Goal: Transaction & Acquisition: Obtain resource

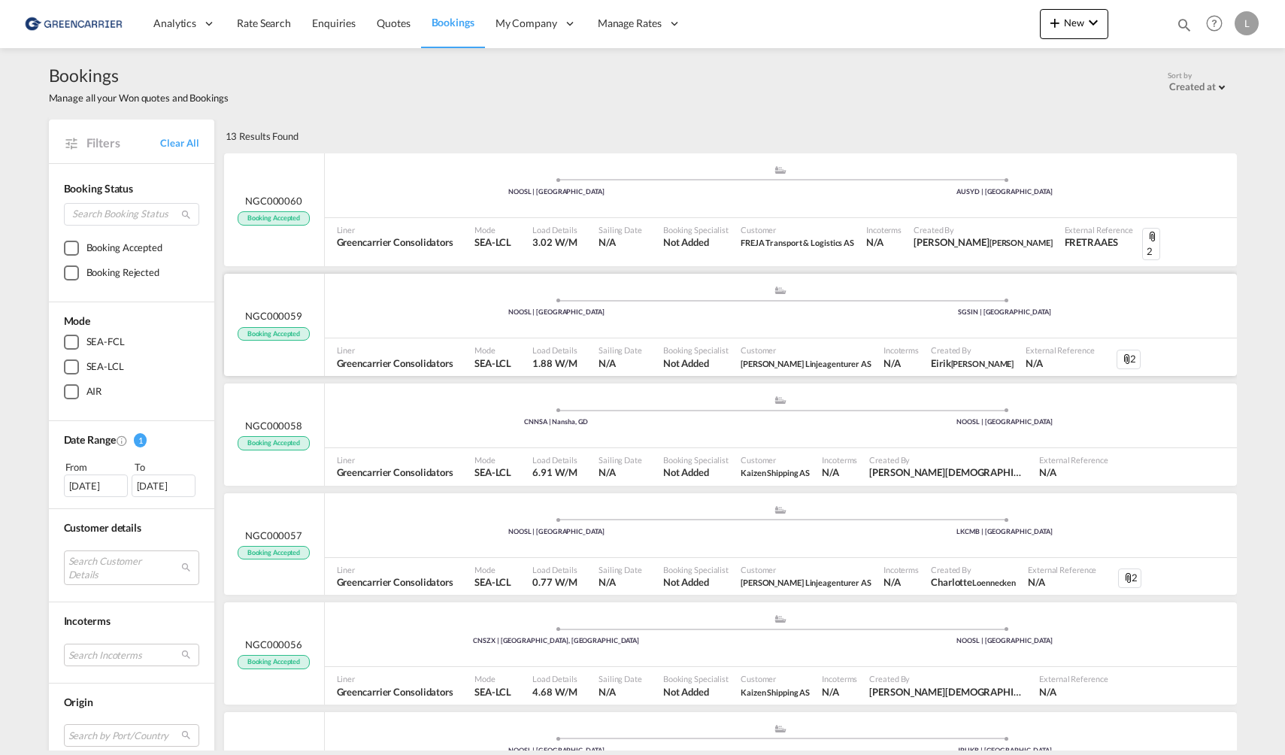
click at [350, 307] on div ".a{fill:#aaa8ad;} .a{fill:#aaa8ad;} NOOSL | Oslo SGSIN | Singapore" at bounding box center [781, 307] width 912 height 45
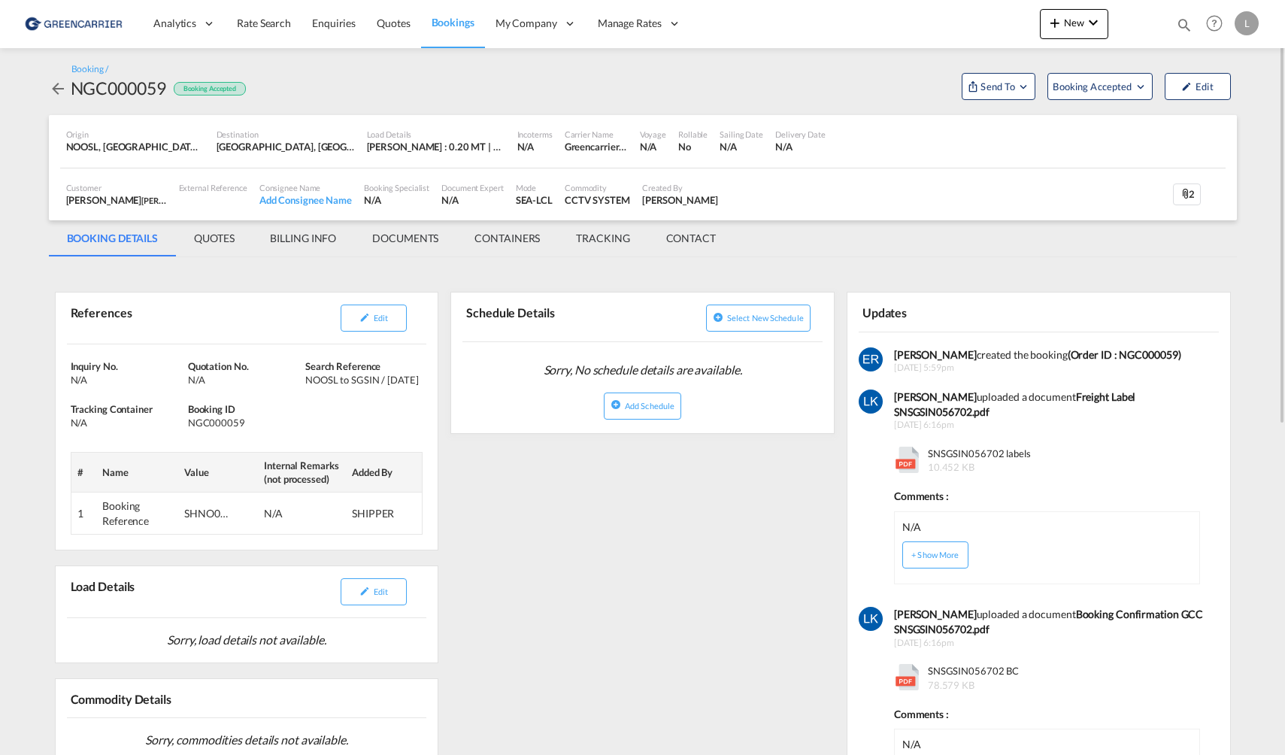
scroll to position [150, 0]
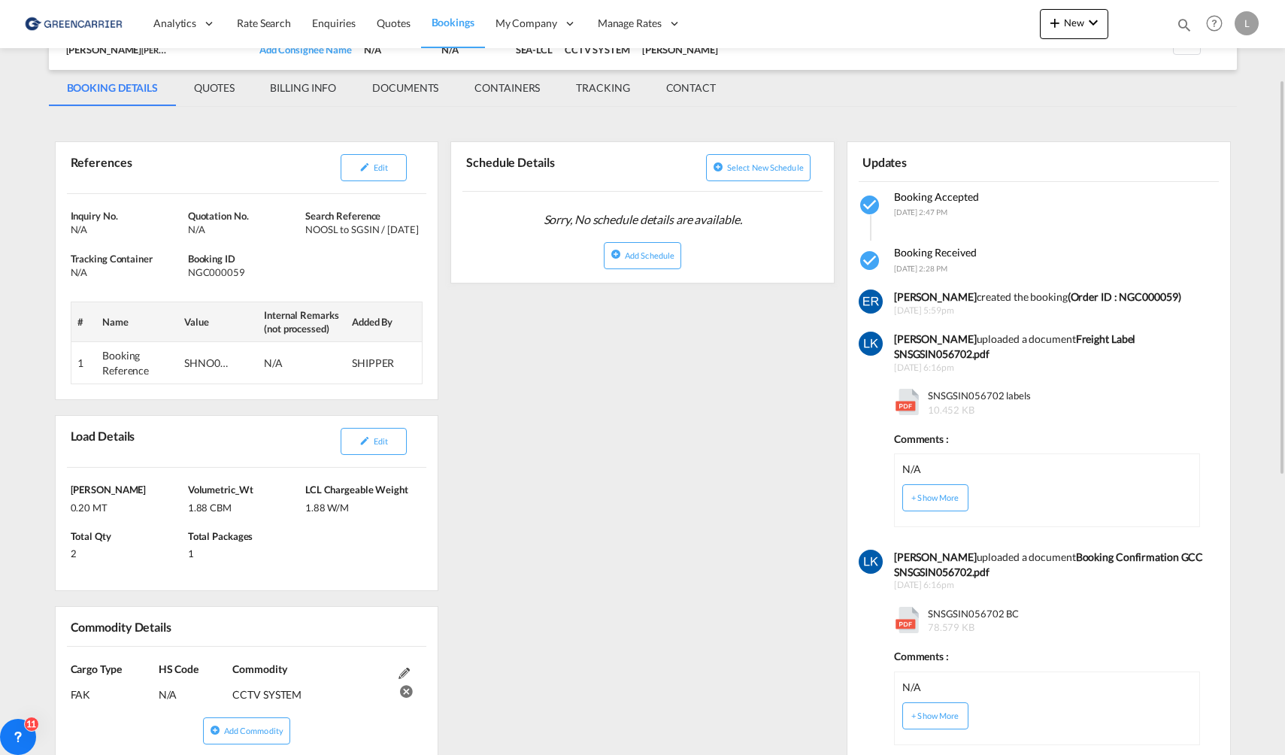
click at [608, 679] on div "References Edit Inquiry No. N/A Quotation No. N/A Search Reference NOOSL to SGS…" at bounding box center [643, 690] width 1188 height 1152
click at [1144, 217] on div "Booking Accepted 29 Aug 2025, 2:47 PM" at bounding box center [1039, 204] width 360 height 29
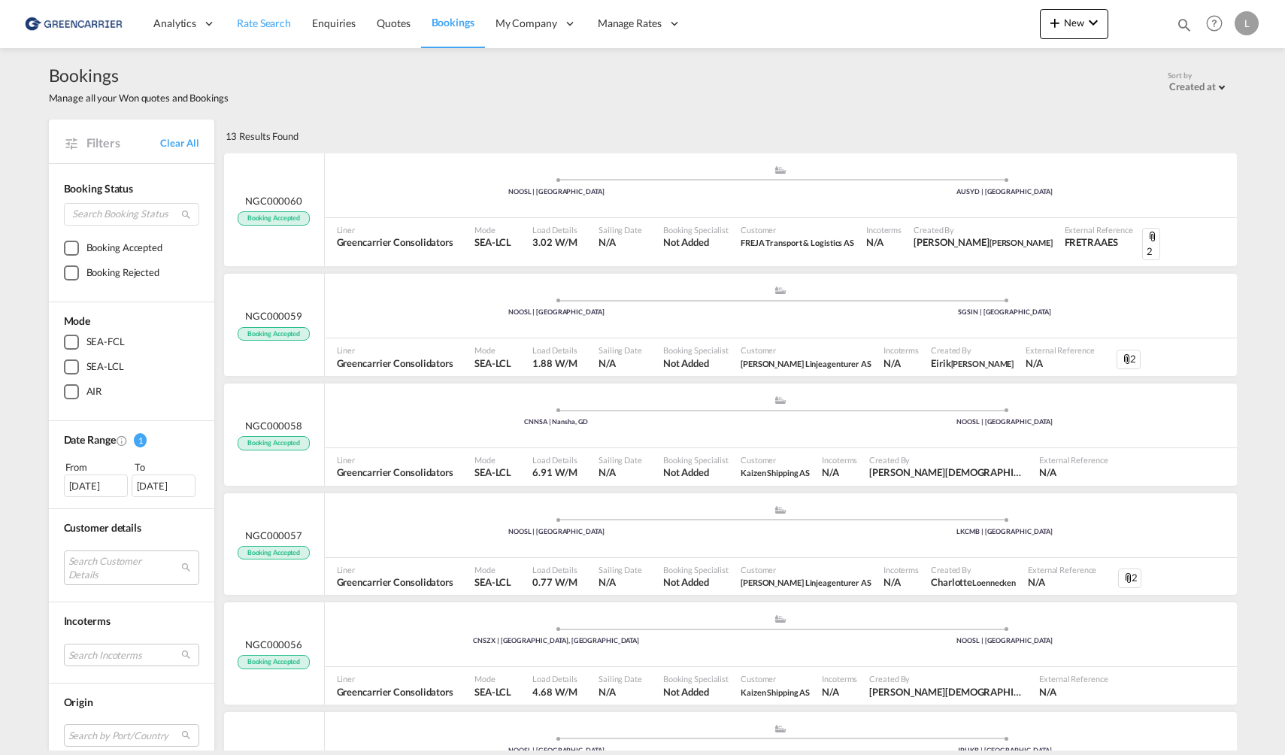
click at [276, 24] on span "Rate Search" at bounding box center [264, 23] width 54 height 13
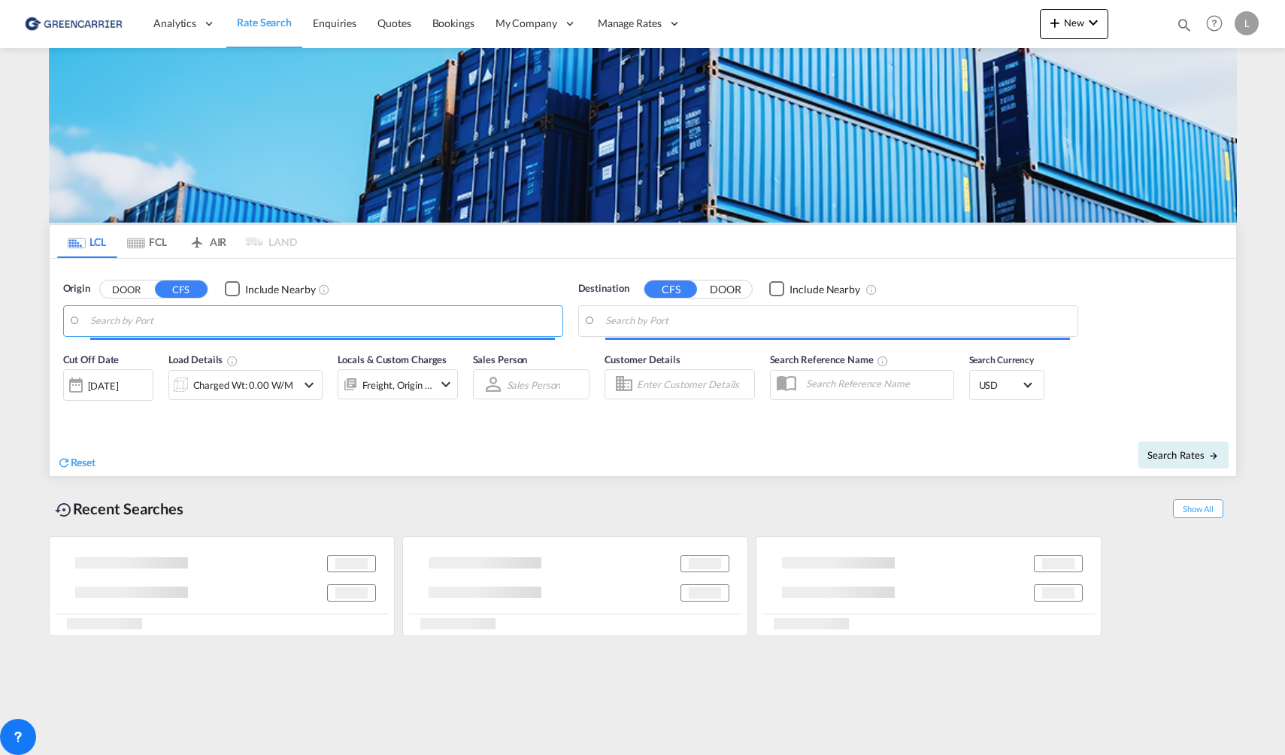
click at [253, 320] on input "Search by Port" at bounding box center [322, 321] width 465 height 23
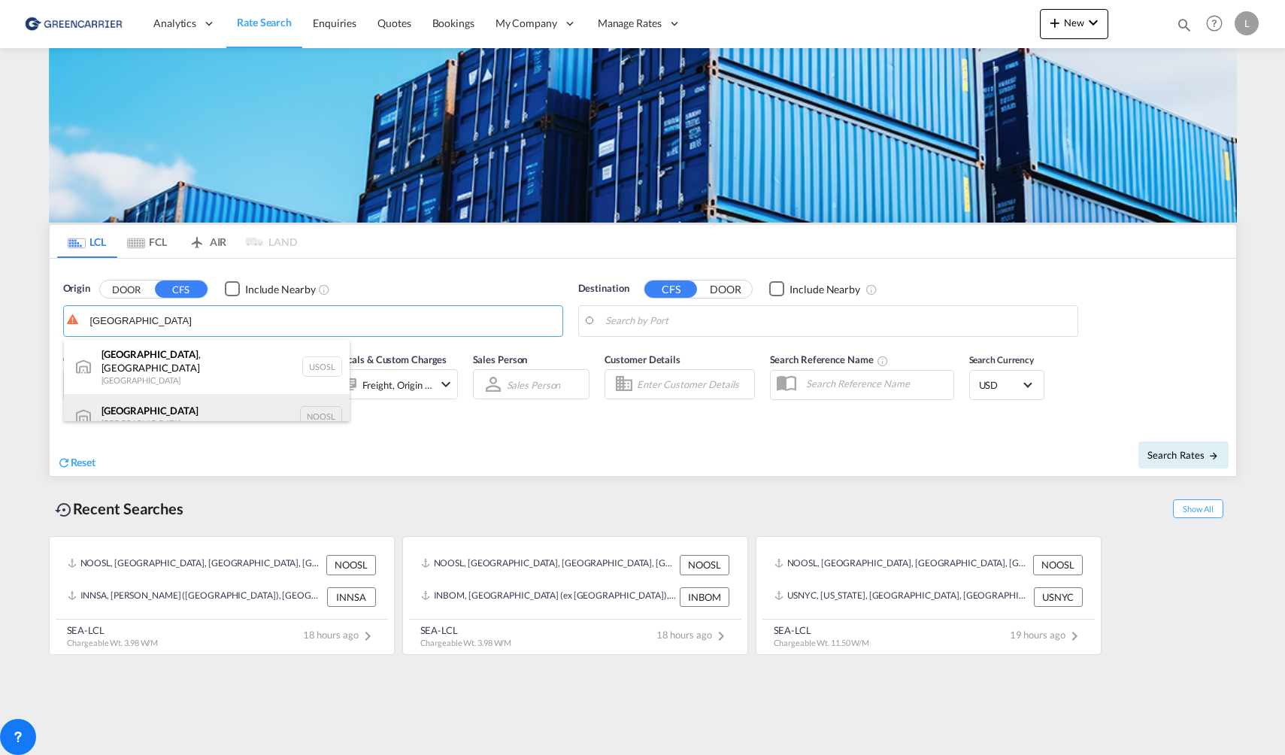
click at [227, 403] on div "[GEOGRAPHIC_DATA] [GEOGRAPHIC_DATA] NOOSL" at bounding box center [207, 416] width 286 height 45
type input "[GEOGRAPHIC_DATA], NOOSL"
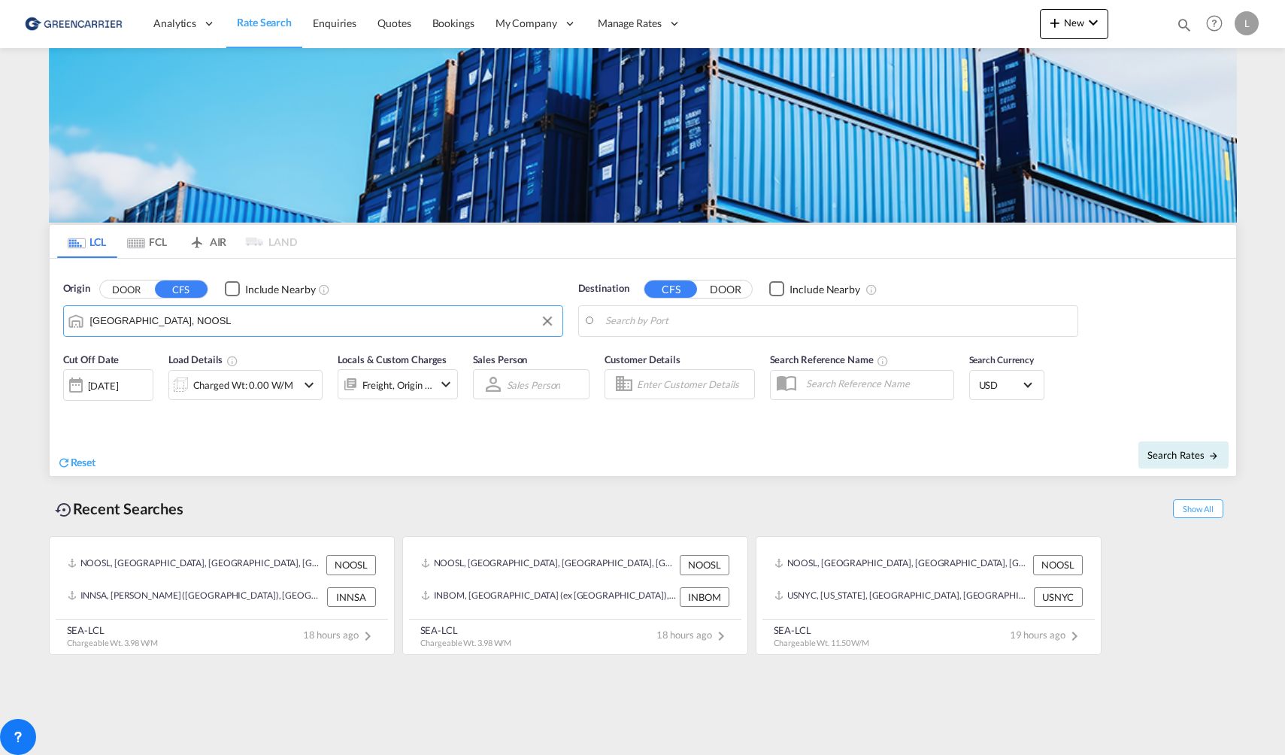
click at [775, 330] on body "Analytics Reports Dashboard Rate Search Enquiries Quotes Bookings" at bounding box center [642, 377] width 1285 height 755
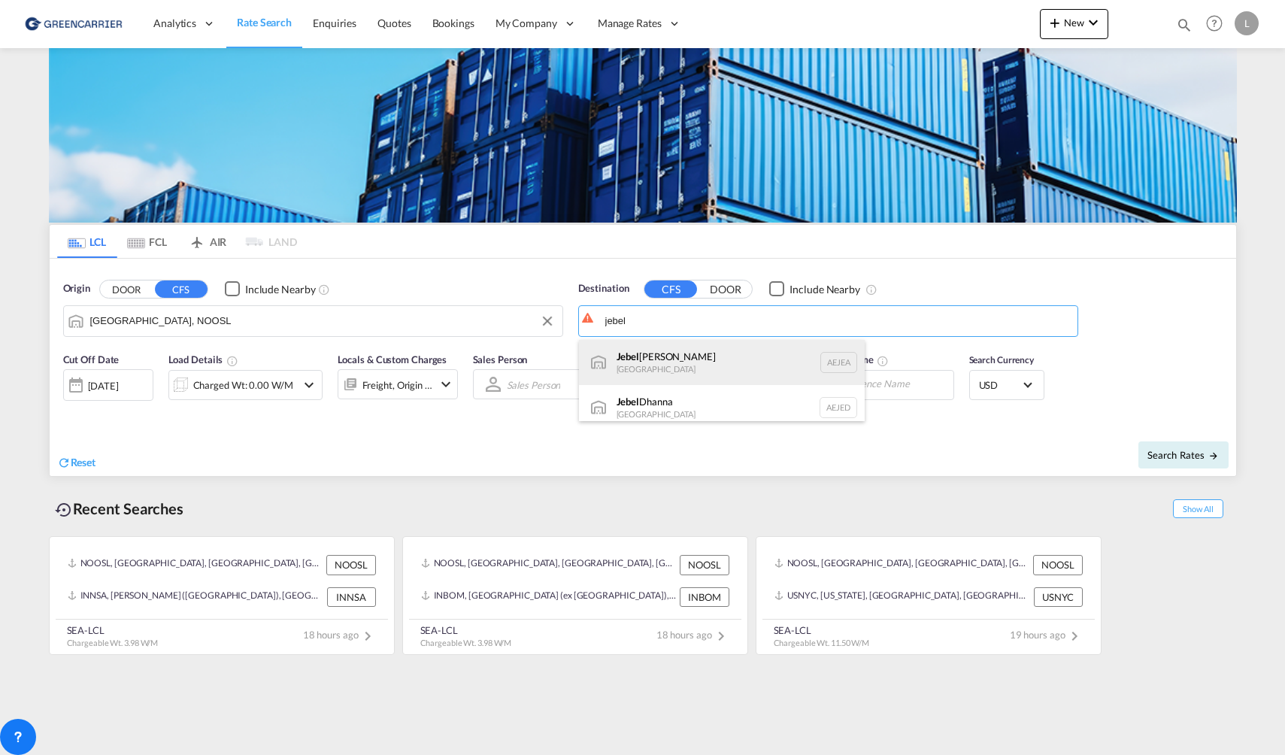
click at [752, 369] on div "[GEOGRAPHIC_DATA] [GEOGRAPHIC_DATA]" at bounding box center [722, 362] width 286 height 45
type input "[GEOGRAPHIC_DATA], [GEOGRAPHIC_DATA]"
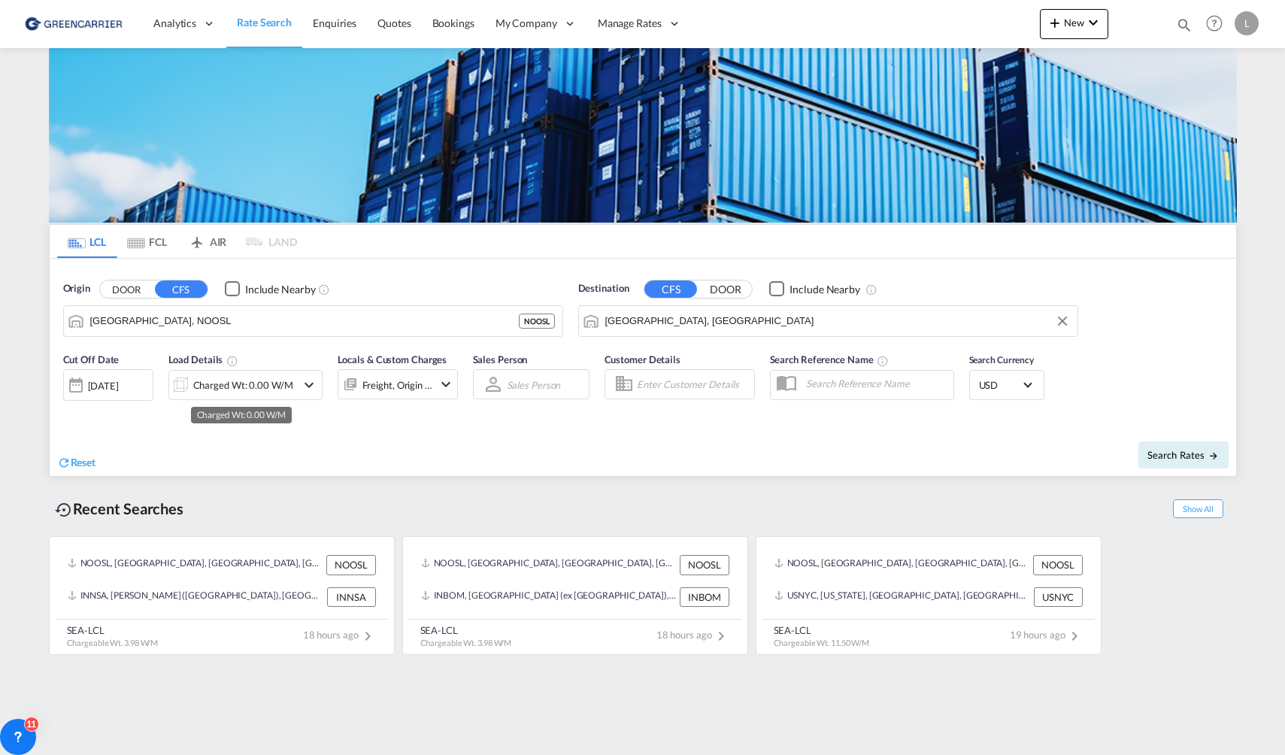
click at [269, 388] on div "Charged Wt: 0.00 W/M" at bounding box center [243, 385] width 100 height 21
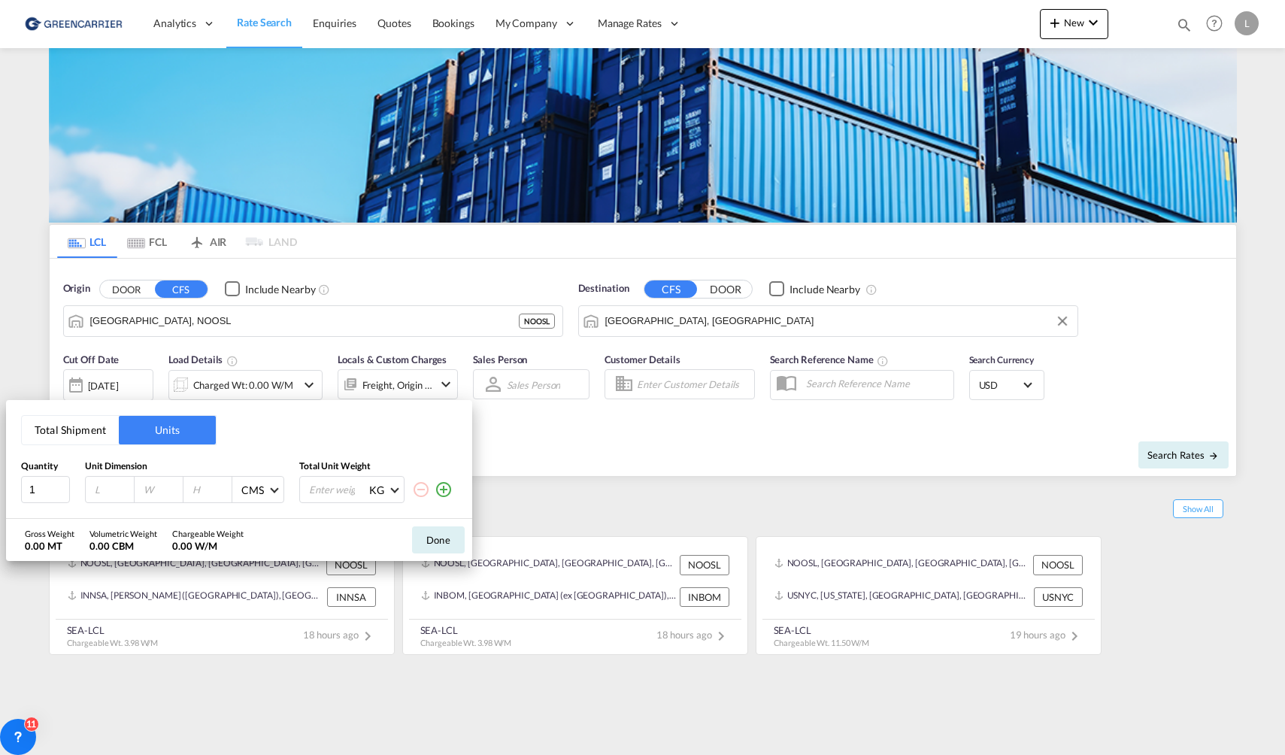
drag, startPoint x: 99, startPoint y: 489, endPoint x: 114, endPoint y: 487, distance: 14.4
click at [111, 487] on input "number" at bounding box center [113, 490] width 41 height 14
type input "120"
type input "80"
click at [234, 482] on md-select "CMS CMS Inches" at bounding box center [256, 490] width 48 height 26
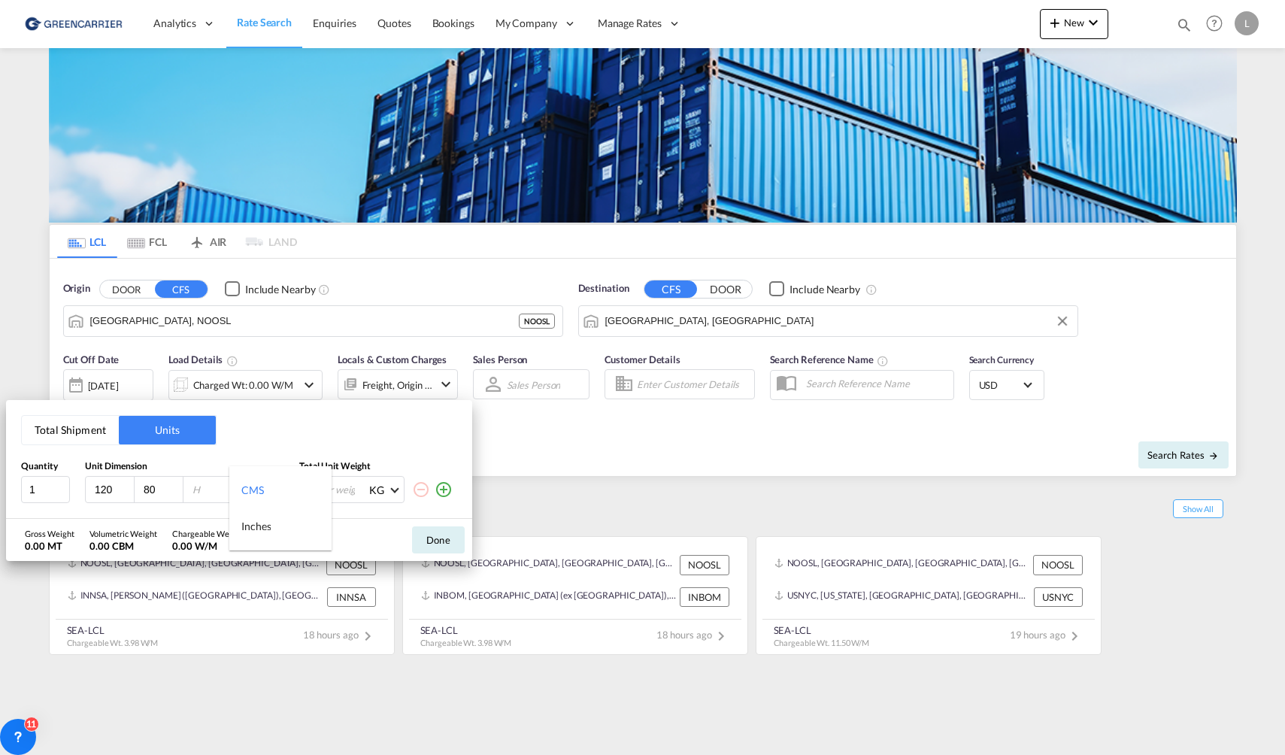
click at [212, 487] on md-backdrop at bounding box center [642, 377] width 1285 height 755
click at [212, 487] on input "number" at bounding box center [211, 490] width 41 height 14
type input "54"
click at [344, 495] on input "number" at bounding box center [338, 490] width 60 height 26
type input "500"
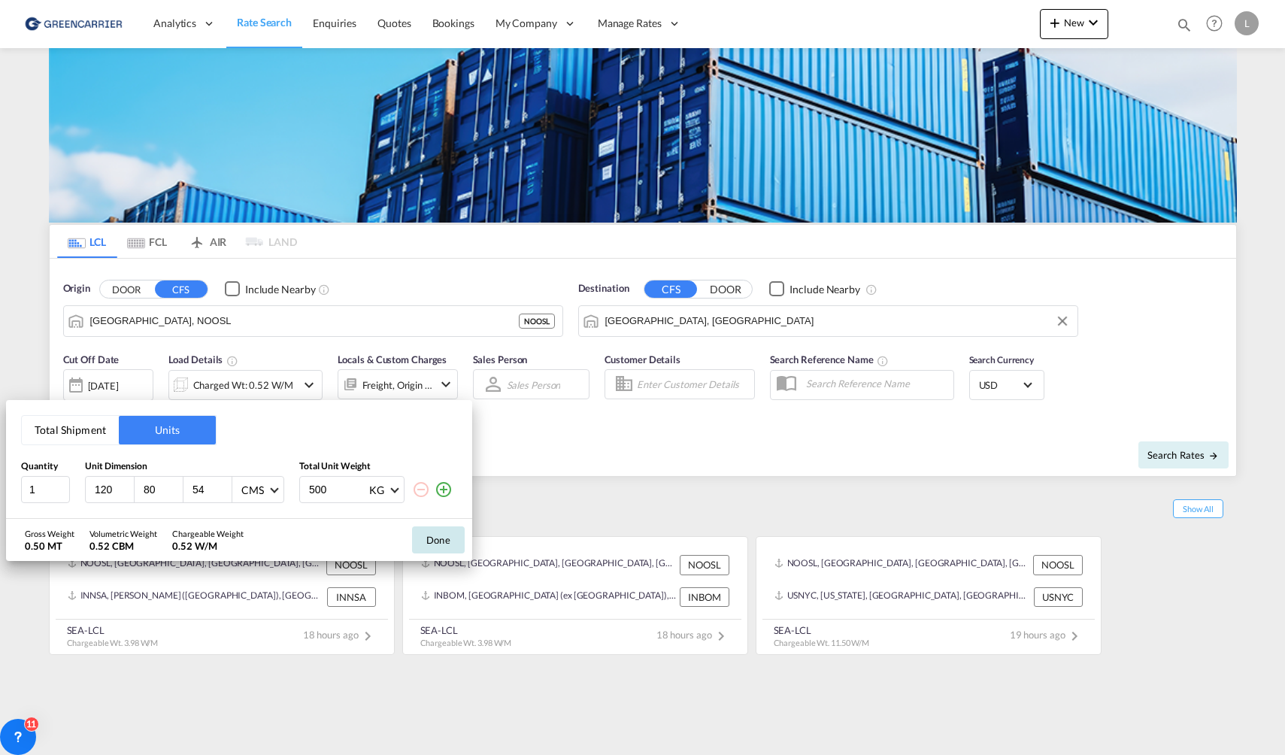
click at [453, 544] on button "Done" at bounding box center [438, 539] width 53 height 27
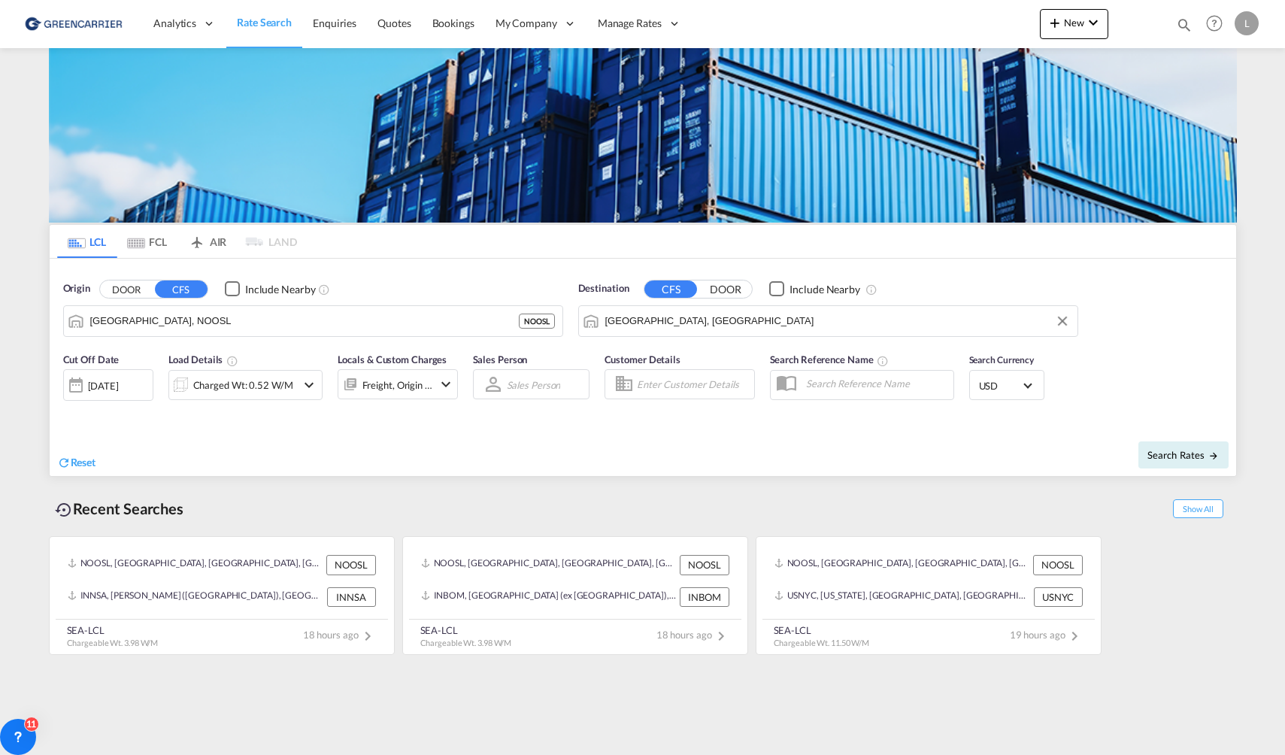
click at [1005, 379] on span "USD" at bounding box center [1000, 386] width 42 height 14
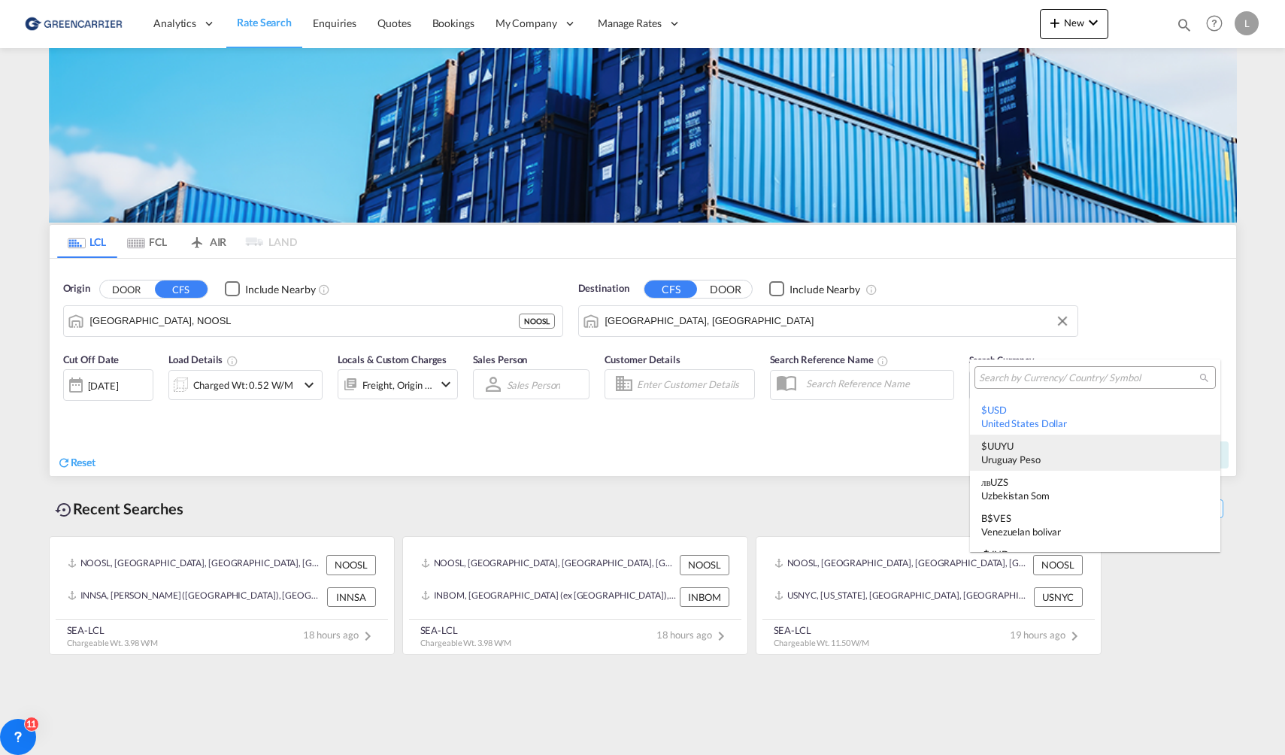
scroll to position [5267, 0]
click at [1047, 378] on input "search" at bounding box center [1089, 379] width 220 height 14
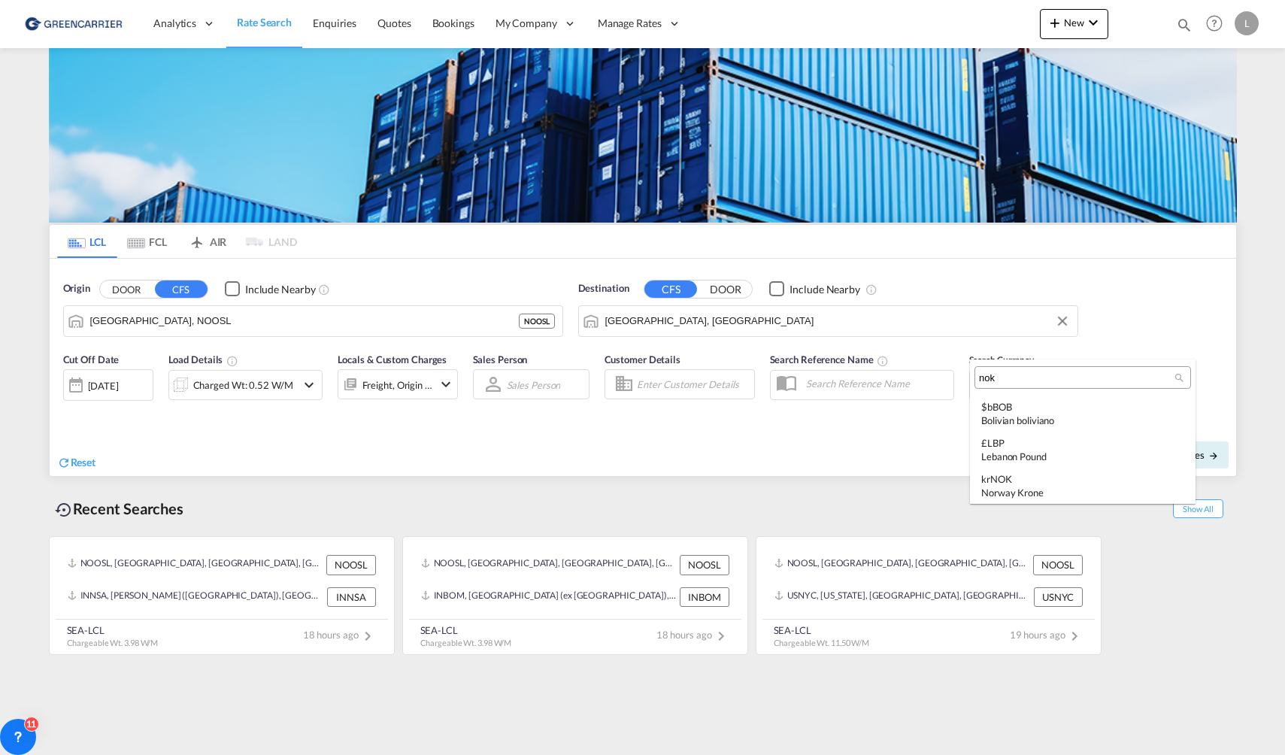
scroll to position [0, 0]
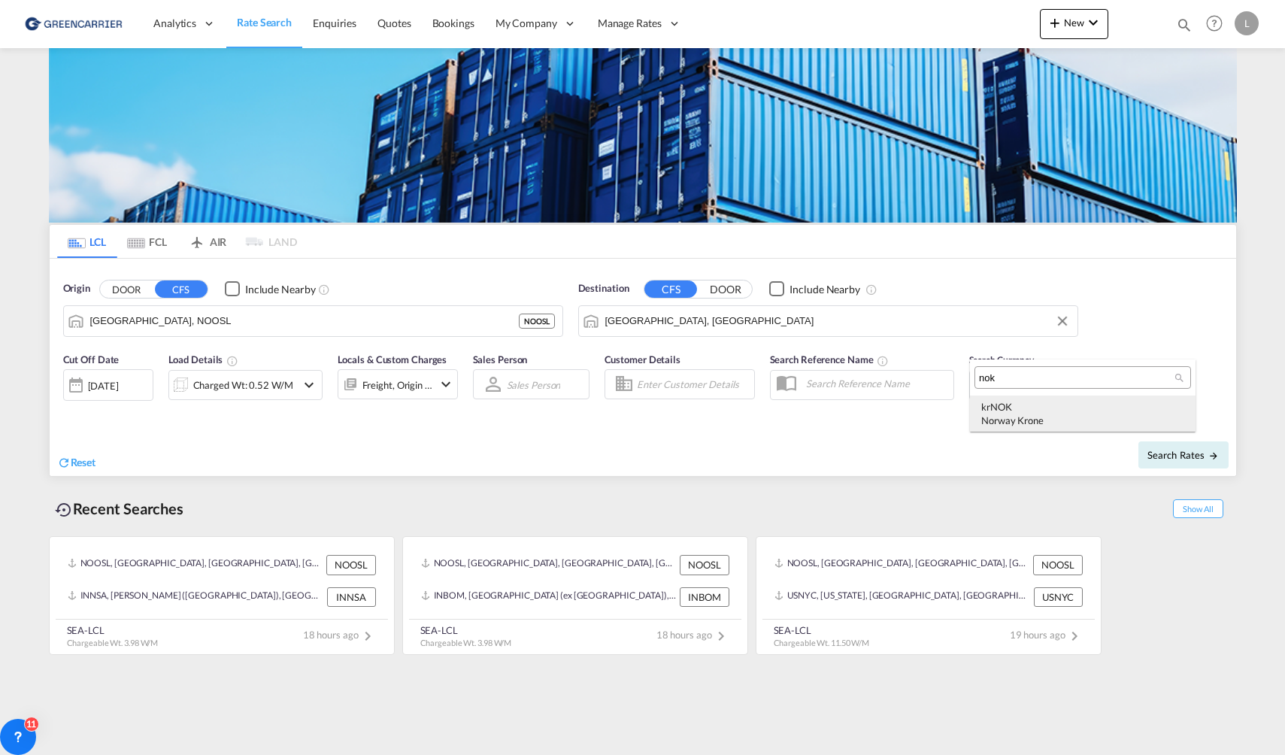
type input "nok"
click at [1005, 409] on div "kr NOK Norway Krone" at bounding box center [1082, 413] width 203 height 27
click at [1168, 458] on span "Search Rates" at bounding box center [1184, 455] width 72 height 12
type input "NOOSL to AEJEA / [DATE]"
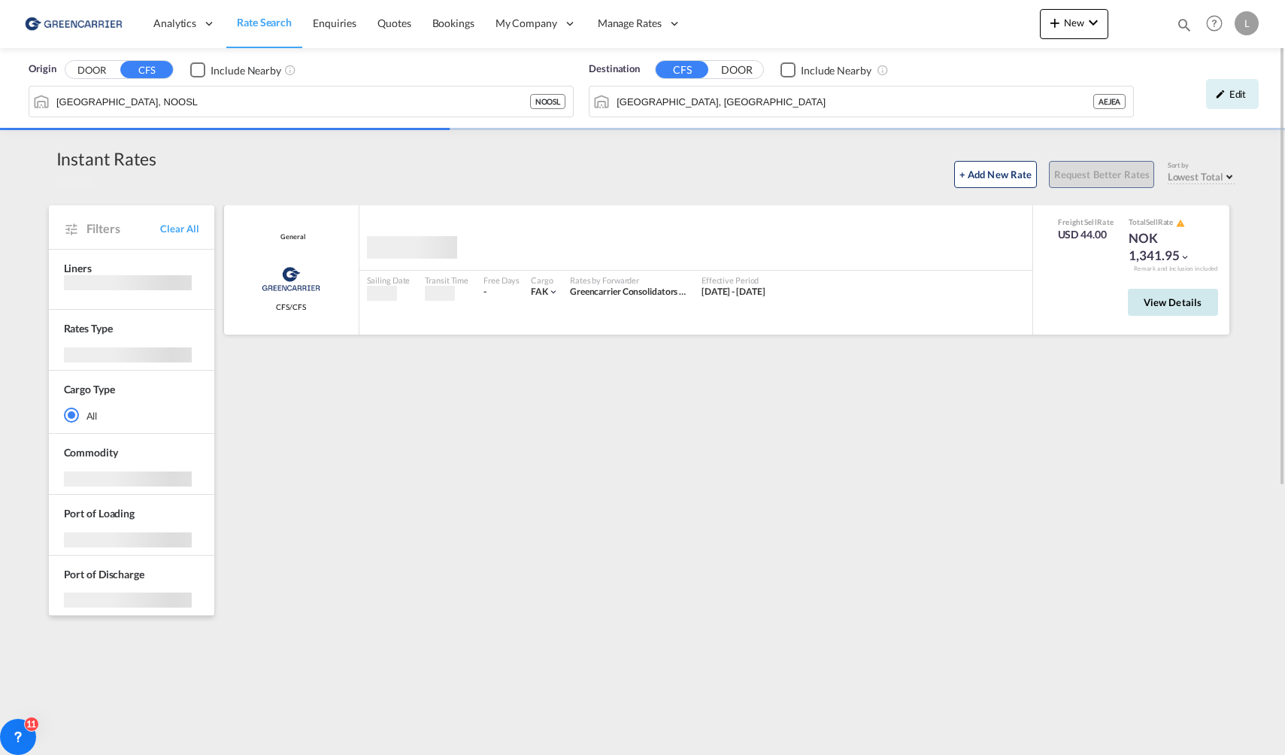
click at [1200, 299] on span "View Details" at bounding box center [1173, 302] width 59 height 12
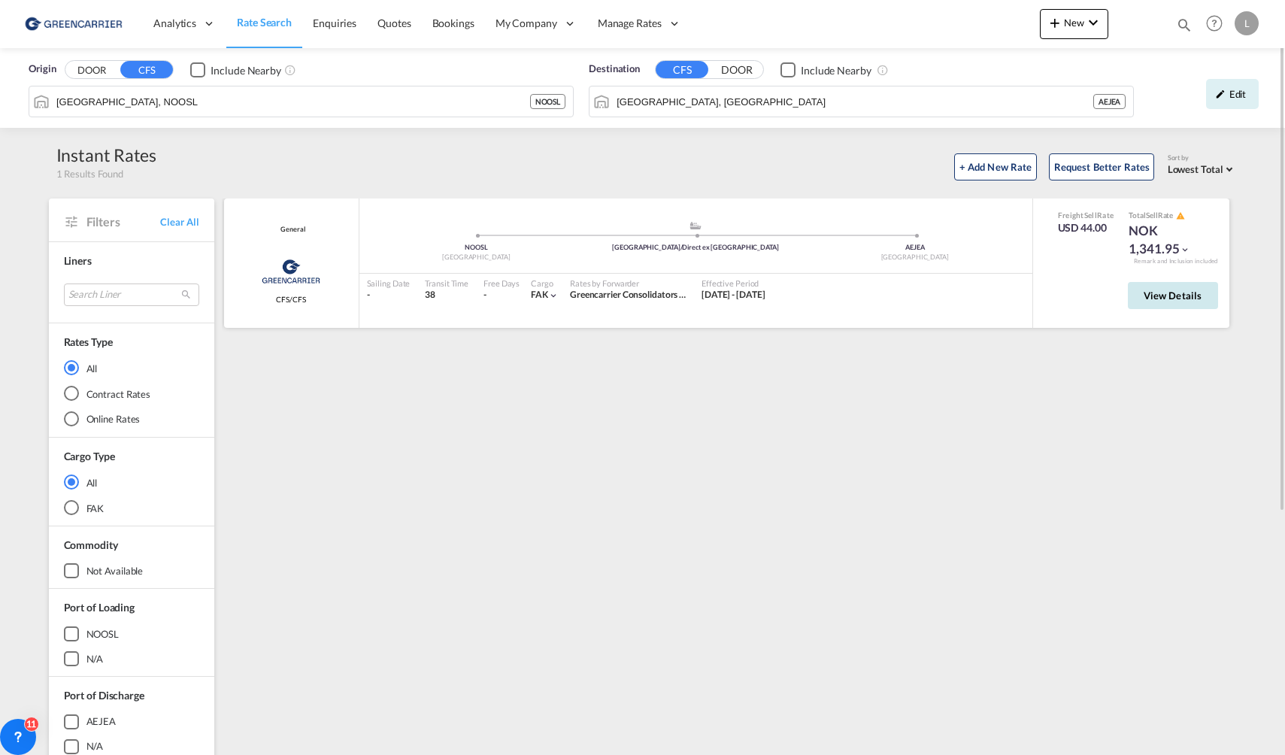
click at [1193, 286] on button "View Details" at bounding box center [1173, 295] width 90 height 27
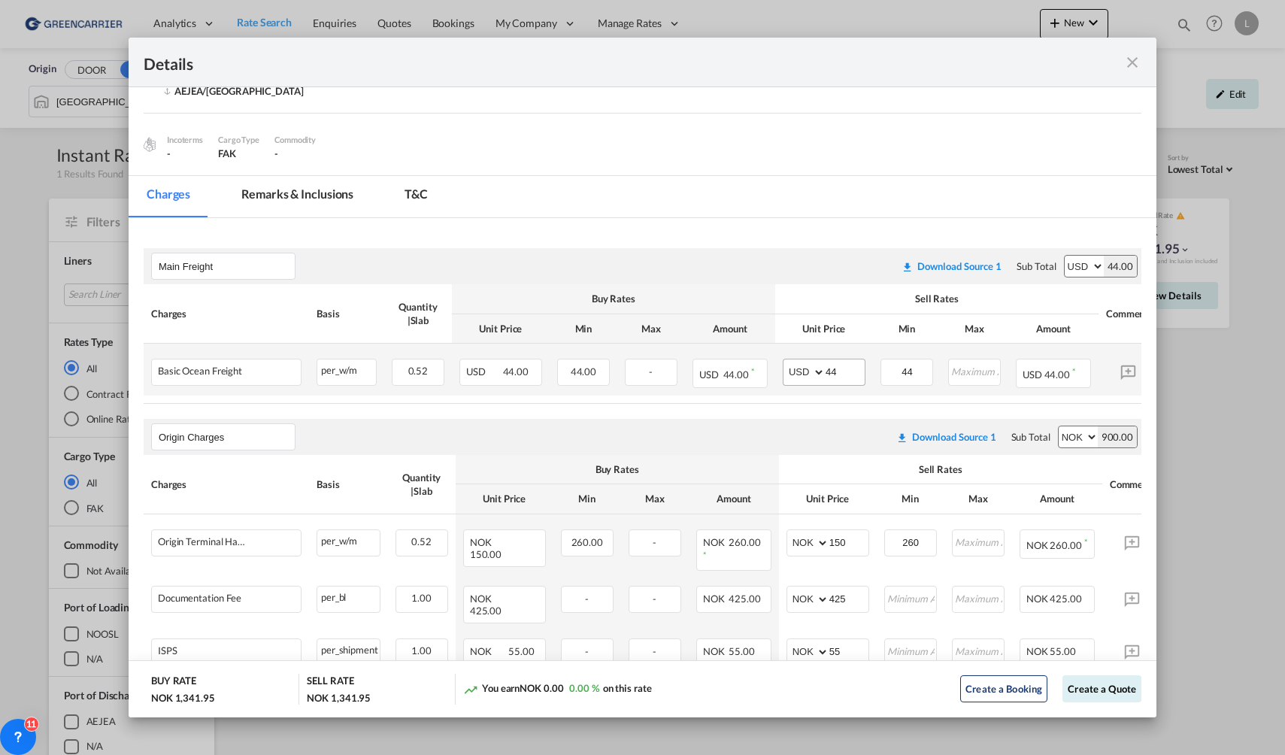
scroll to position [244, 0]
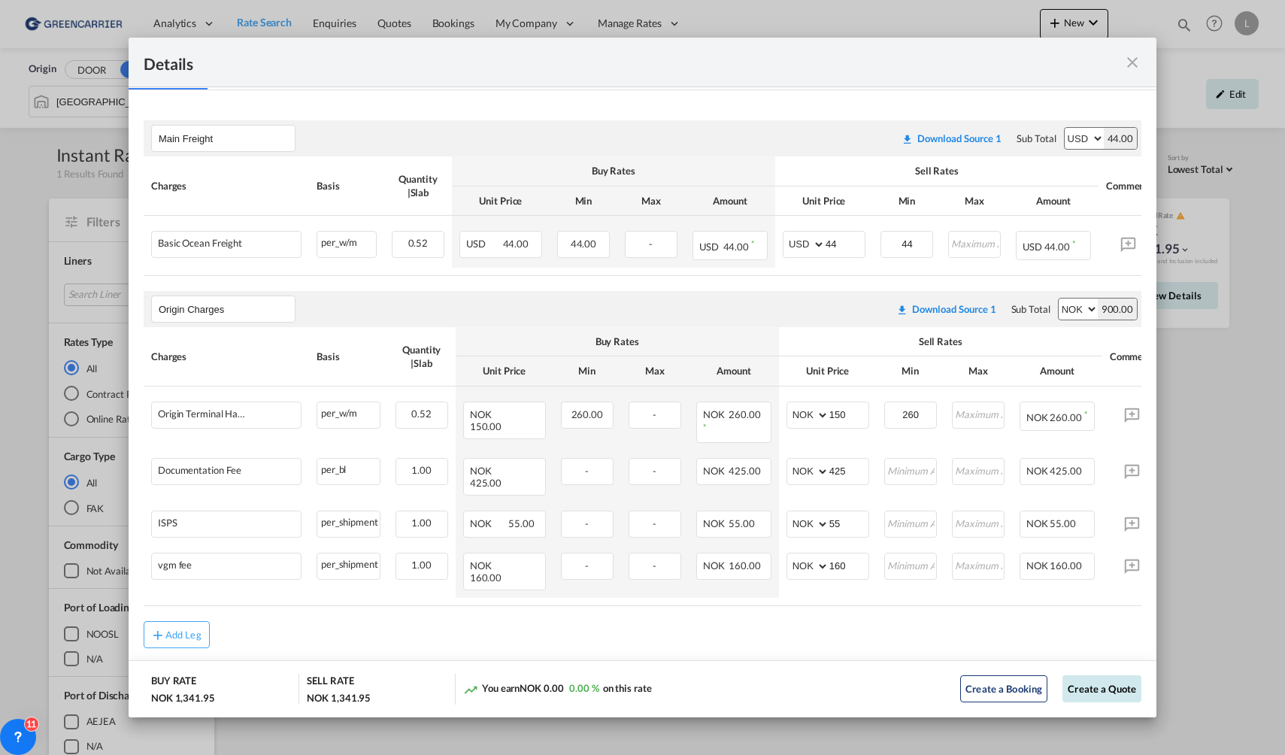
click at [1082, 688] on button "Create a Quote" at bounding box center [1102, 688] width 79 height 27
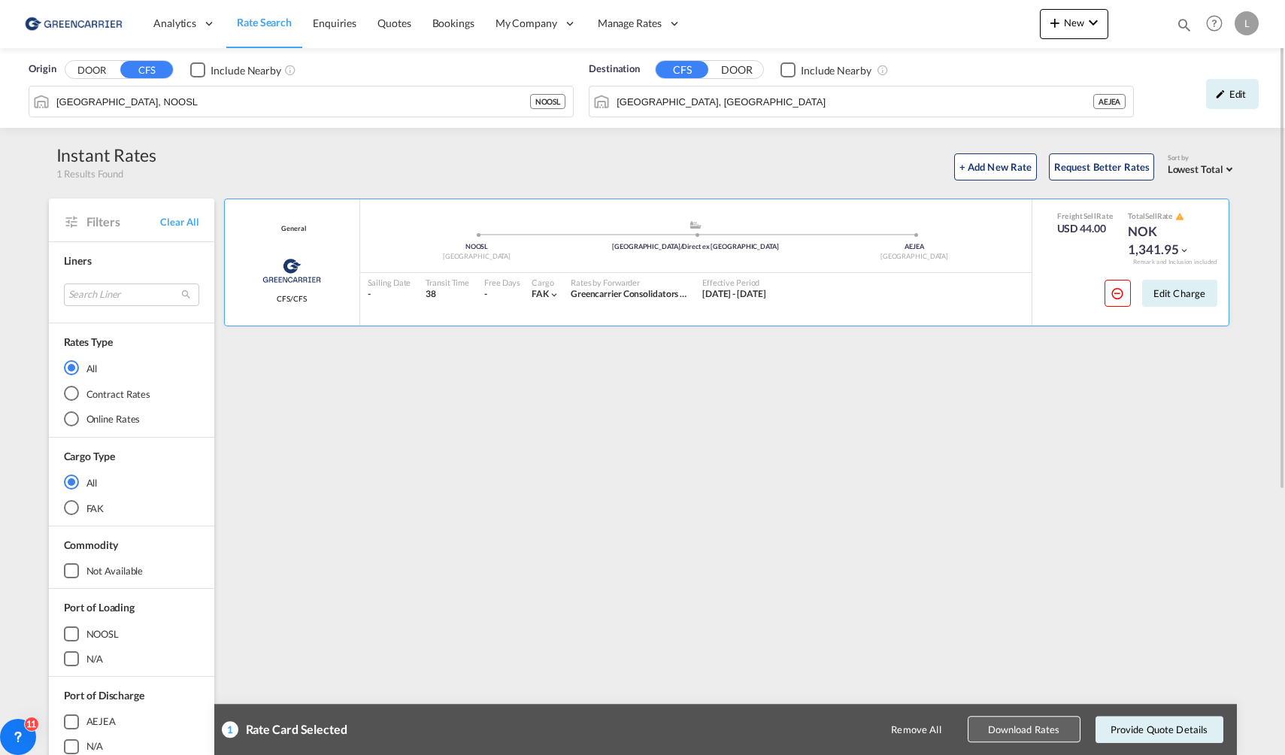
click at [1007, 742] on button "Download Rates" at bounding box center [1024, 730] width 113 height 26
drag, startPoint x: 238, startPoint y: 389, endPoint x: 493, endPoint y: 462, distance: 265.9
click at [238, 389] on div "General Greencarrier Consolidators CFS/CFS added by you .a{fill:#aaa8ad;} .a{fi…" at bounding box center [729, 650] width 1015 height 902
drag, startPoint x: 1031, startPoint y: 729, endPoint x: 1002, endPoint y: 712, distance: 34.0
click at [948, 624] on div "Origin DOOR CFS Include Nearby [GEOGRAPHIC_DATA], NOOSL NOOSL Destination CFS D…" at bounding box center [642, 607] width 1285 height 1118
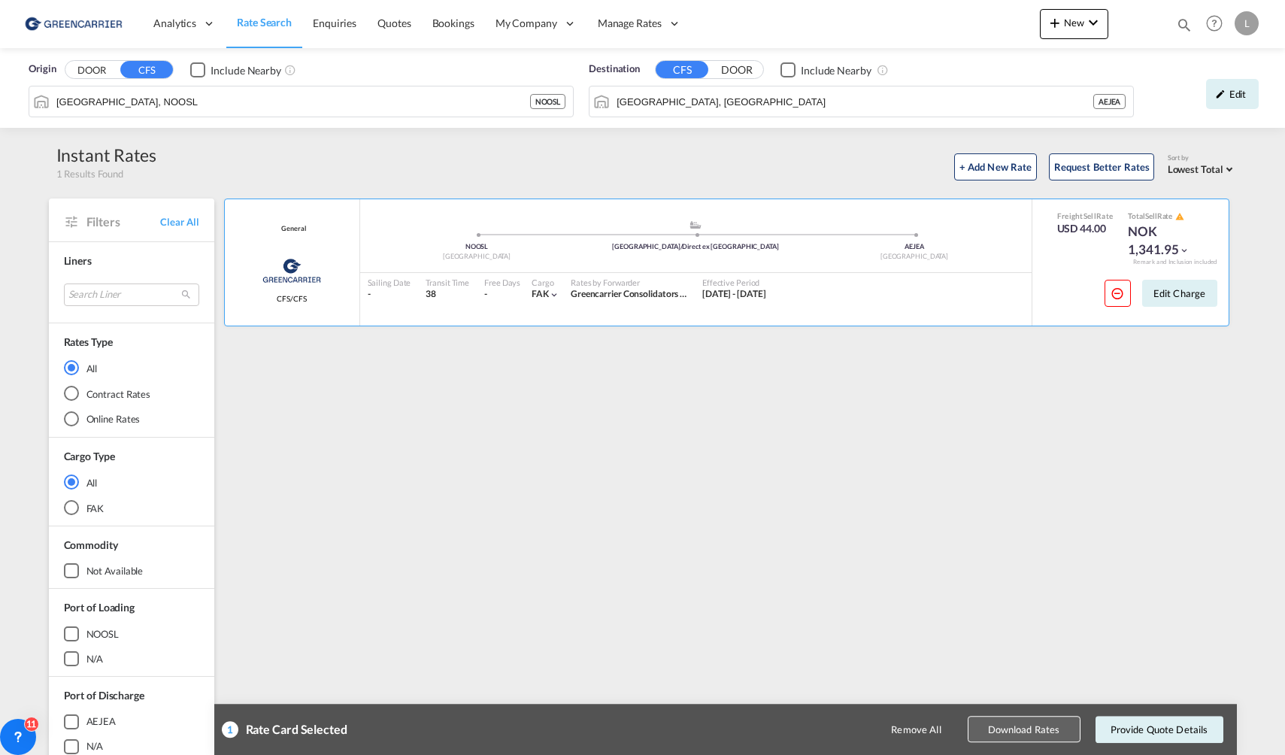
click at [1009, 729] on button "Download Rates" at bounding box center [1024, 730] width 113 height 26
drag, startPoint x: 983, startPoint y: 691, endPoint x: 1048, endPoint y: 472, distance: 228.9
click at [983, 690] on div "General Greencarrier Consolidators CFS/CFS added by you .a{fill:#aaa8ad;} .a{fi…" at bounding box center [729, 650] width 1015 height 902
click at [1265, 679] on div "Origin DOOR CFS Include Nearby [GEOGRAPHIC_DATA], NOOSL NOOSL Destination CFS D…" at bounding box center [642, 607] width 1285 height 1118
